Goal: Ask a question

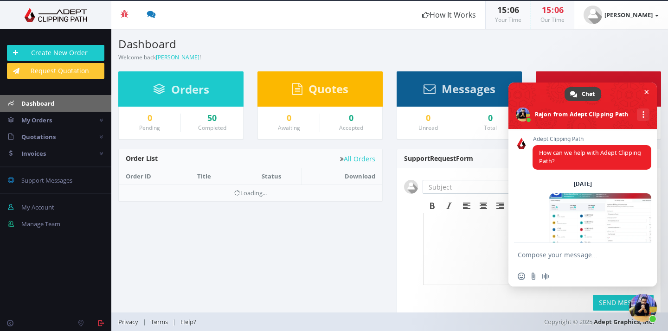
drag, startPoint x: 423, startPoint y: 213, endPoint x: 447, endPoint y: 248, distance: 42.1
click at [447, 249] on body at bounding box center [538, 241] width 222 height 46
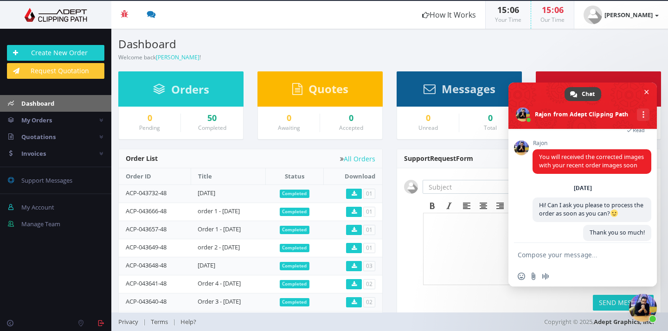
click at [577, 250] on textarea "Compose your message..." at bounding box center [572, 254] width 111 height 23
type textarea "From the last order , the high quality images are missing"
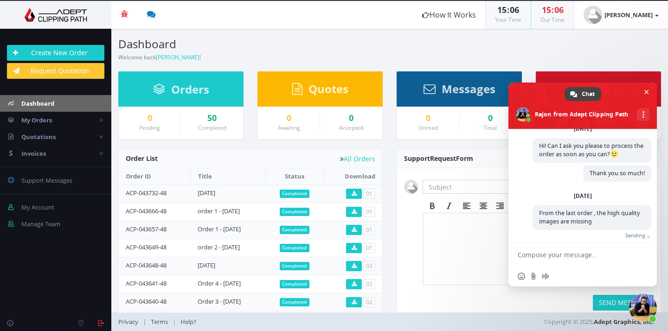
scroll to position [1009, 0]
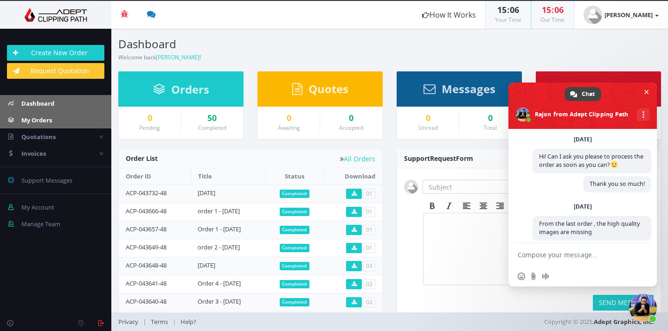
click at [55, 116] on link "My Orders" at bounding box center [55, 120] width 111 height 17
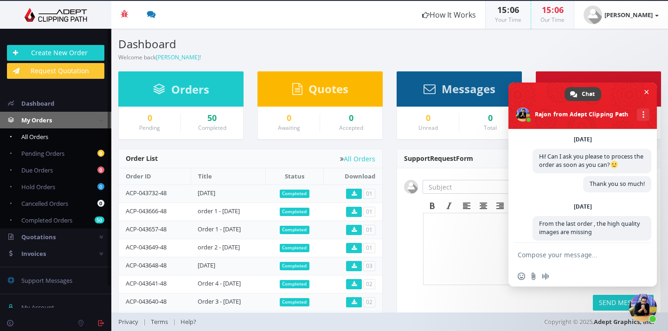
click at [64, 138] on link "All Orders" at bounding box center [55, 136] width 111 height 17
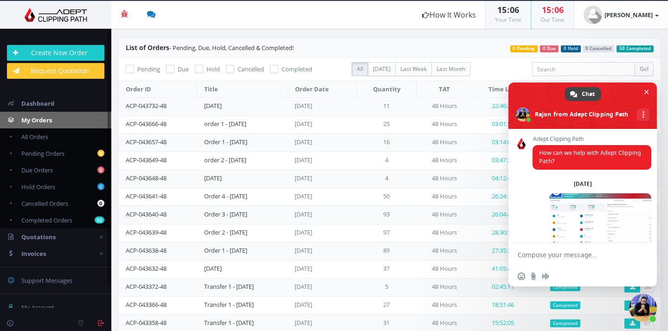
scroll to position [1009, 0]
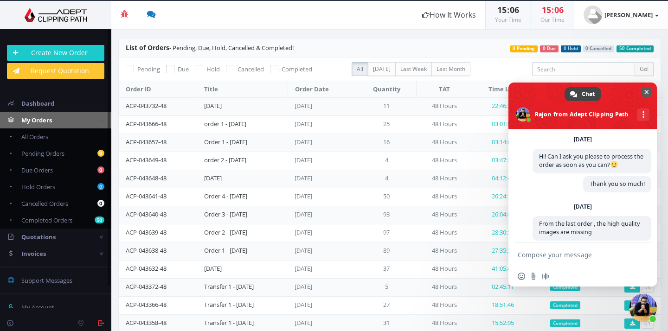
click at [645, 88] on span "Close chat" at bounding box center [646, 92] width 10 height 10
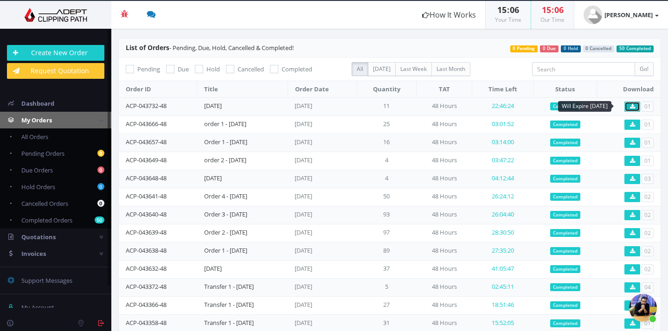
click at [629, 106] on link at bounding box center [632, 107] width 16 height 10
